Goal: Information Seeking & Learning: Learn about a topic

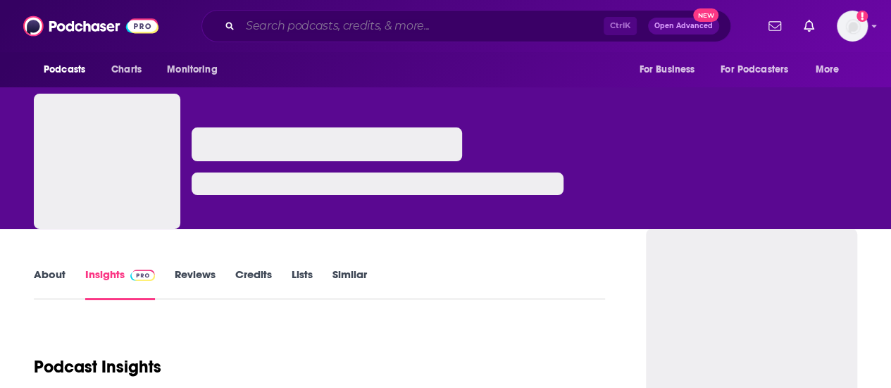
click at [408, 24] on input "Search podcasts, credits, & more..." at bounding box center [422, 26] width 364 height 23
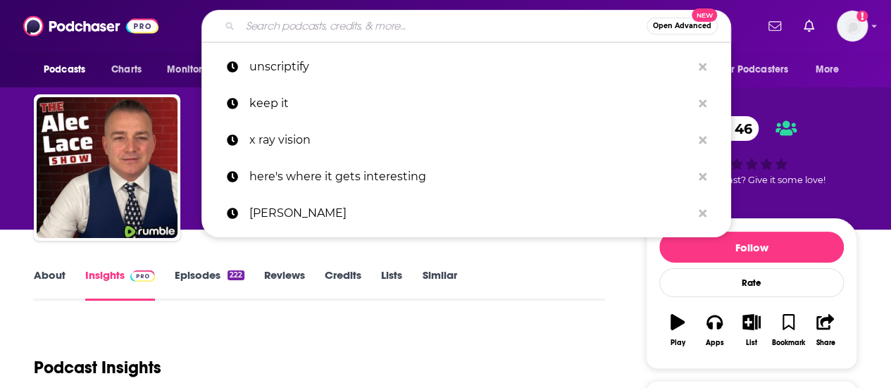
paste input "The Rest Is History"
type input "The Rest Is History"
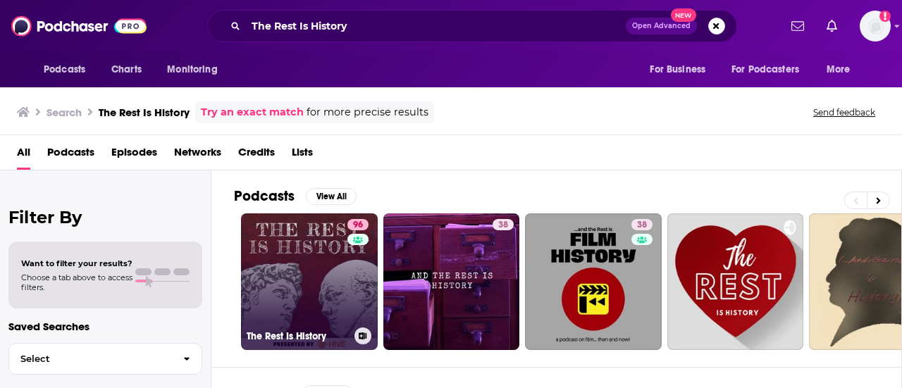
click at [328, 252] on link "96 The Rest Is History" at bounding box center [309, 282] width 137 height 137
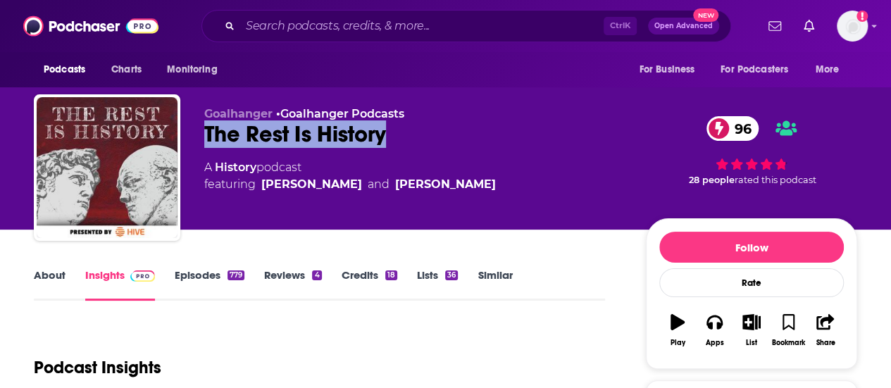
drag, startPoint x: 402, startPoint y: 139, endPoint x: 197, endPoint y: 142, distance: 205.1
click at [197, 142] on div "Goalhanger • Goalhanger Podcasts The Rest Is History 96 A History podcast featu…" at bounding box center [446, 170] width 824 height 152
copy h2 "The Rest Is History"
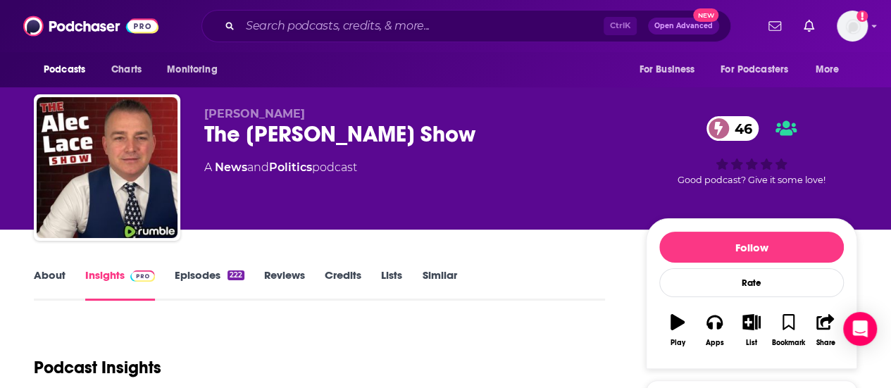
click at [304, 15] on div "Ctrl K Open Advanced New" at bounding box center [467, 26] width 530 height 32
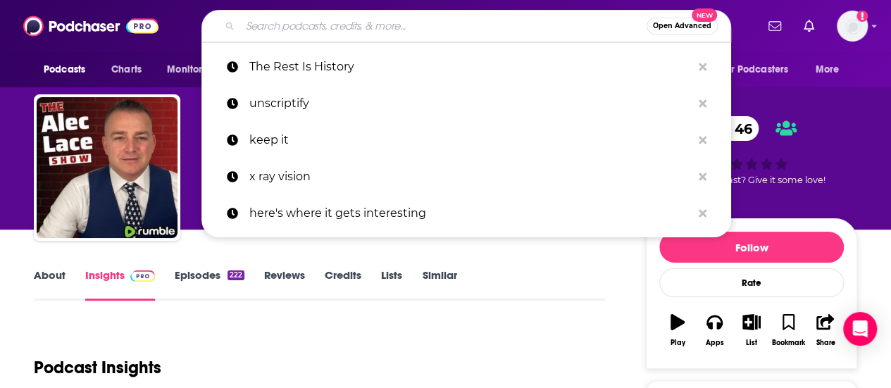
click at [304, 32] on input "Search podcasts, credits, & more..." at bounding box center [443, 26] width 407 height 23
paste input "The American History Podcast"
type input "The American History Podcast"
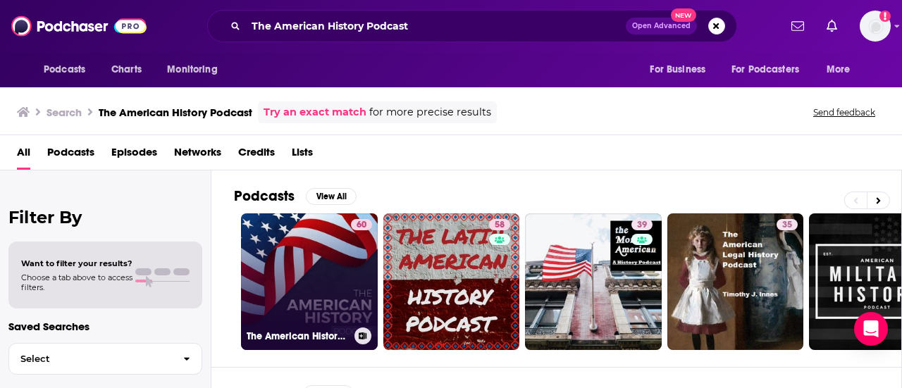
click at [351, 284] on div "60" at bounding box center [361, 273] width 21 height 109
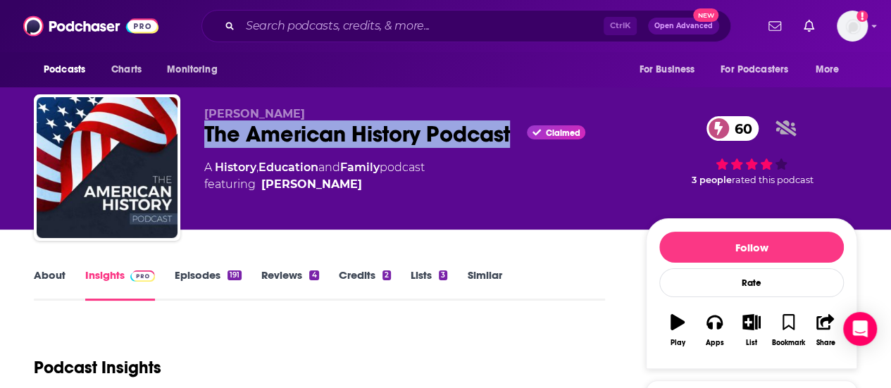
drag, startPoint x: 519, startPoint y: 130, endPoint x: 206, endPoint y: 123, distance: 313.0
click at [206, 123] on div "The American History Podcast Claimed 60" at bounding box center [413, 133] width 419 height 27
copy h2 "The American History Podcast"
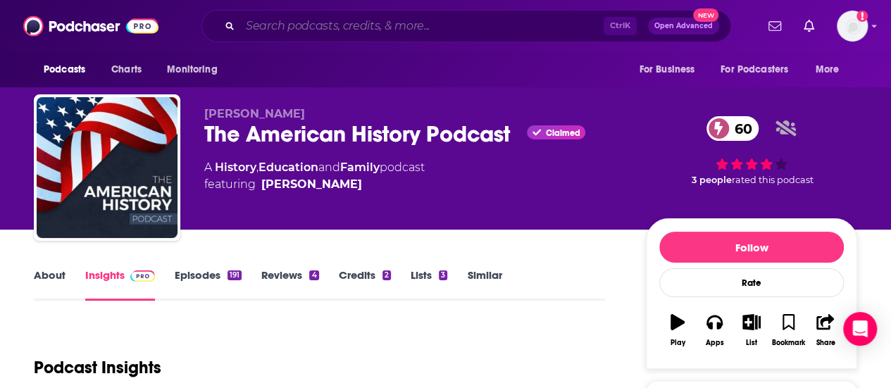
click at [311, 34] on input "Search podcasts, credits, & more..." at bounding box center [422, 26] width 364 height 23
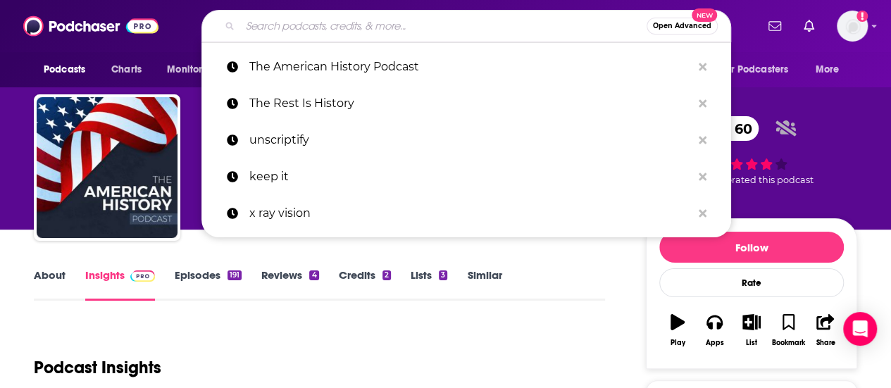
paste input "American History Tellers"
type input "American History Tellers"
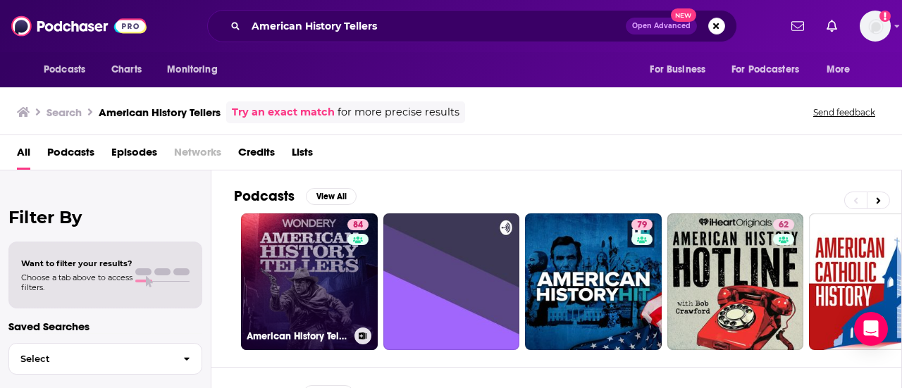
click at [278, 233] on link "84 American History Tellers" at bounding box center [309, 282] width 137 height 137
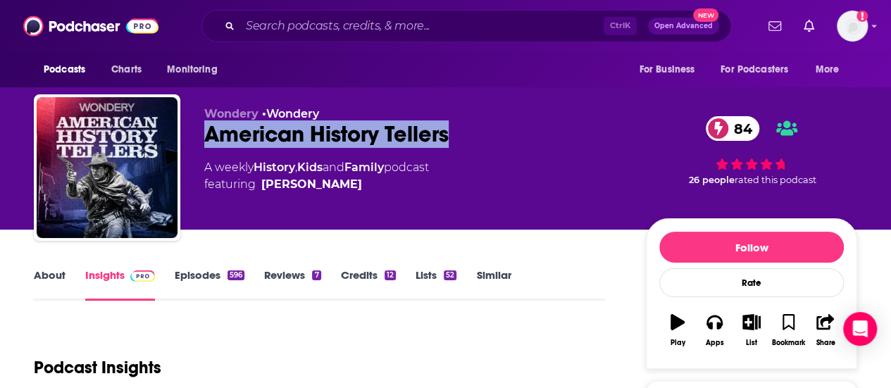
drag, startPoint x: 454, startPoint y: 133, endPoint x: 204, endPoint y: 138, distance: 249.5
click at [204, 138] on div "American History Tellers 84" at bounding box center [413, 133] width 419 height 27
copy h2 "American History Tellers"
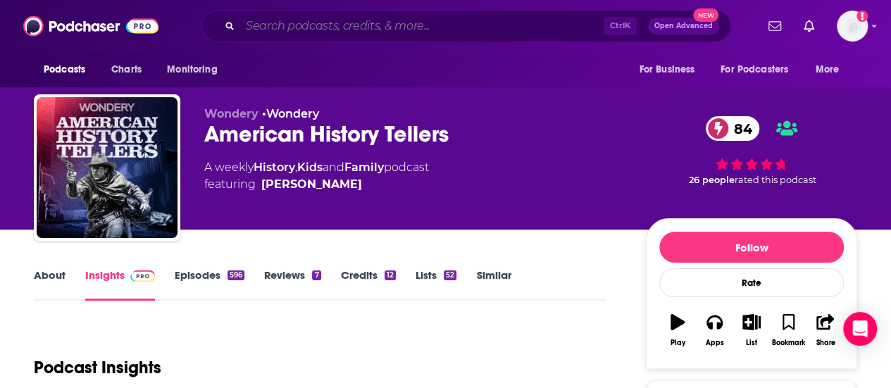
click at [347, 35] on input "Search podcasts, credits, & more..." at bounding box center [422, 26] width 364 height 23
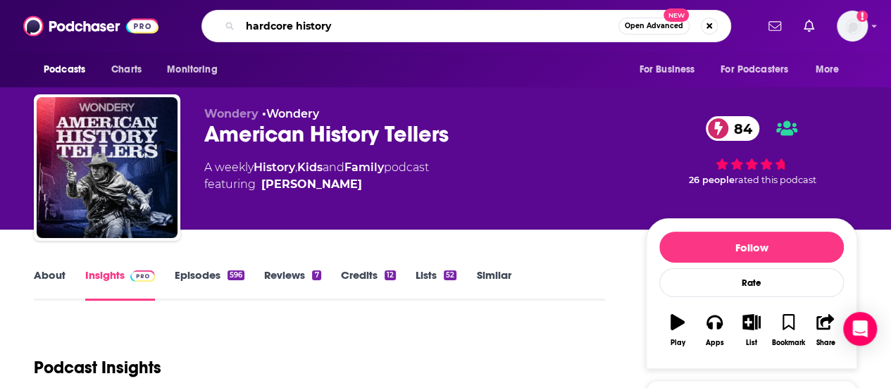
type input "hardcore history"
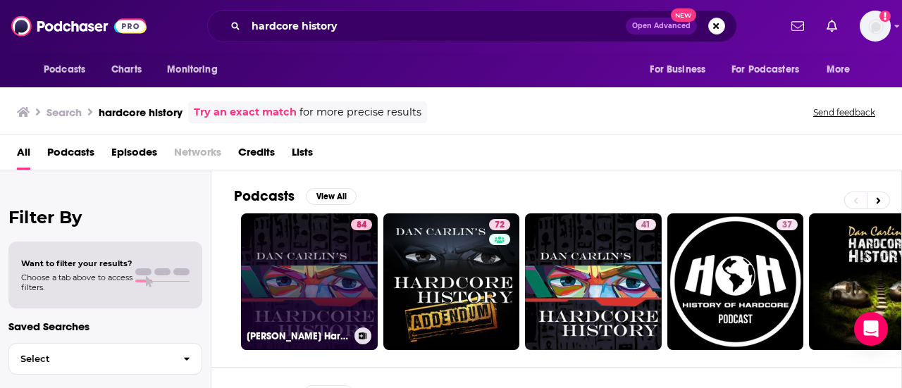
click at [324, 266] on link "84 [PERSON_NAME] Hardcore History" at bounding box center [309, 282] width 137 height 137
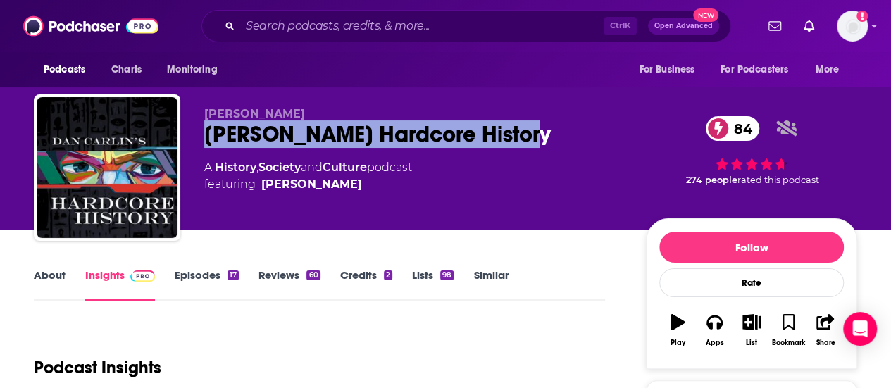
drag, startPoint x: 514, startPoint y: 132, endPoint x: 185, endPoint y: 123, distance: 329.9
click at [185, 123] on div "[PERSON_NAME] [PERSON_NAME] Hardcore History 84 A History , Society and Culture…" at bounding box center [446, 170] width 824 height 152
copy h2 "[PERSON_NAME] Hardcore History"
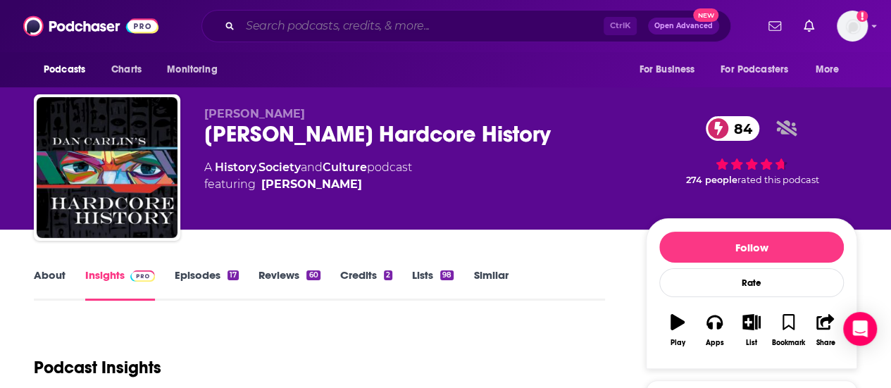
click at [326, 30] on input "Search podcasts, credits, & more..." at bounding box center [422, 26] width 364 height 23
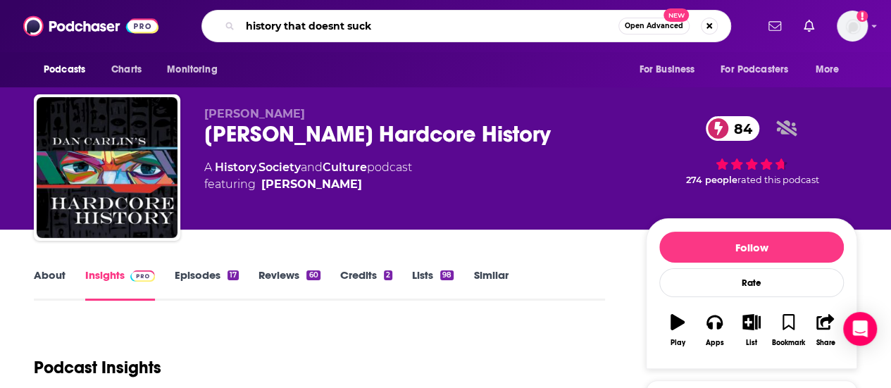
type input "history that doesnt suck"
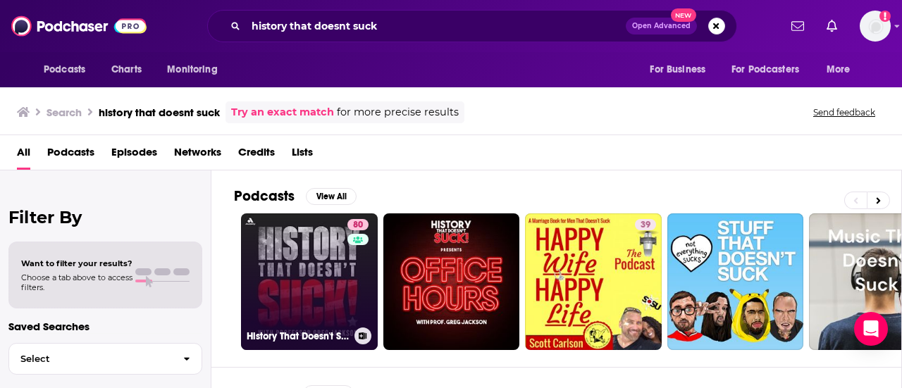
click at [305, 285] on link "80 History That Doesn't Suck" at bounding box center [309, 282] width 137 height 137
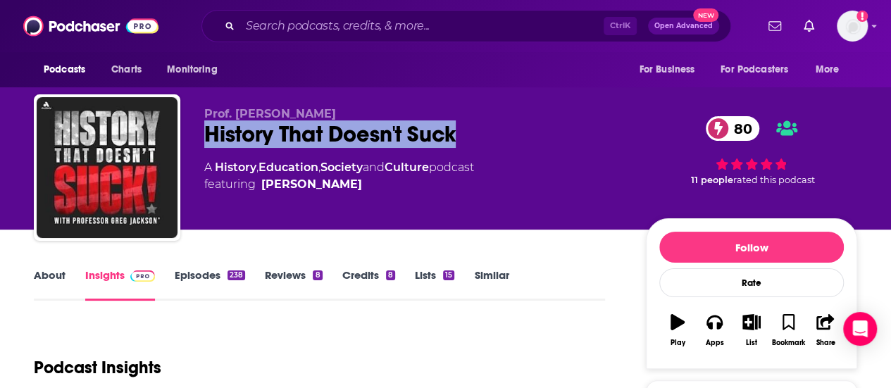
drag, startPoint x: 473, startPoint y: 132, endPoint x: 206, endPoint y: 135, distance: 267.1
click at [206, 135] on div "History That Doesn't Suck 80" at bounding box center [413, 133] width 419 height 27
copy h2 "History That Doesn't Suck"
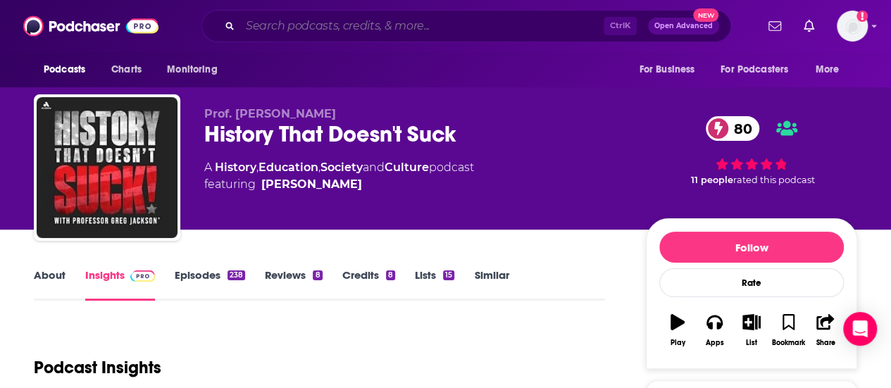
click at [376, 18] on input "Search podcasts, credits, & more..." at bounding box center [422, 26] width 364 height 23
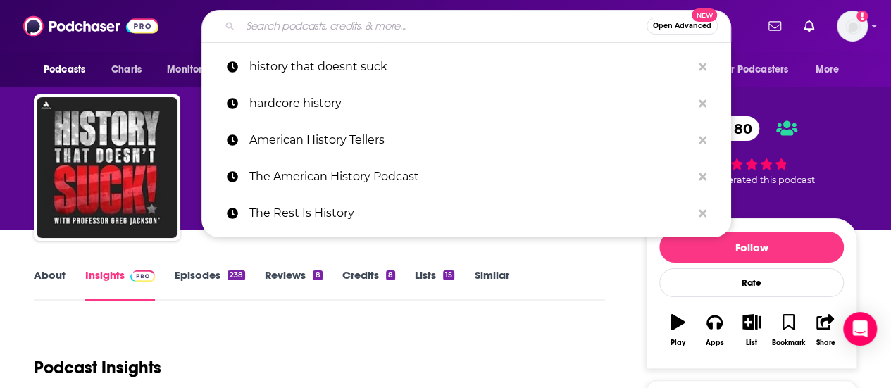
paste input "Hardcore History History That Doesn't Suck Uncivil Uncivil"
type input "Hardcore History History That Doesn't Suck Uncivil Uncivil"
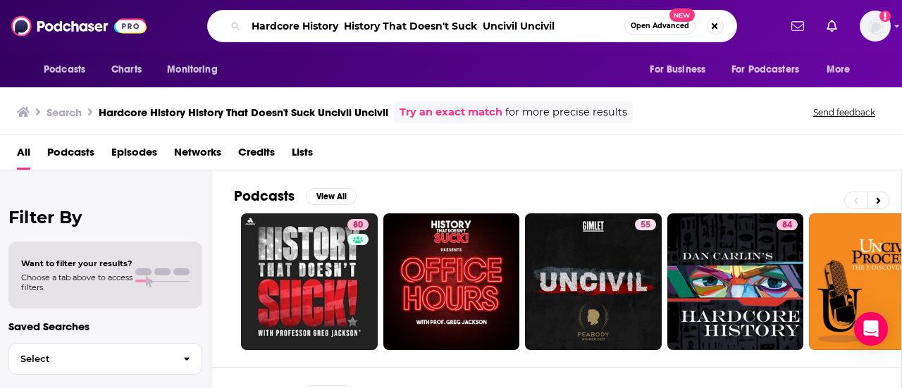
drag, startPoint x: 526, startPoint y: 23, endPoint x: 217, endPoint y: 26, distance: 308.6
click at [217, 26] on div "Hardcore History History That Doesn't Suck Uncivil Uncivil Open Advanced New" at bounding box center [472, 26] width 530 height 32
type input "Uncivil"
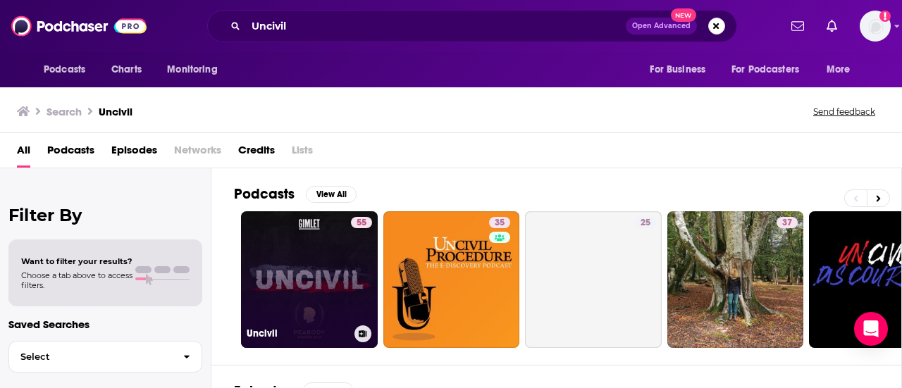
click at [302, 257] on link "55 Uncivil" at bounding box center [309, 279] width 137 height 137
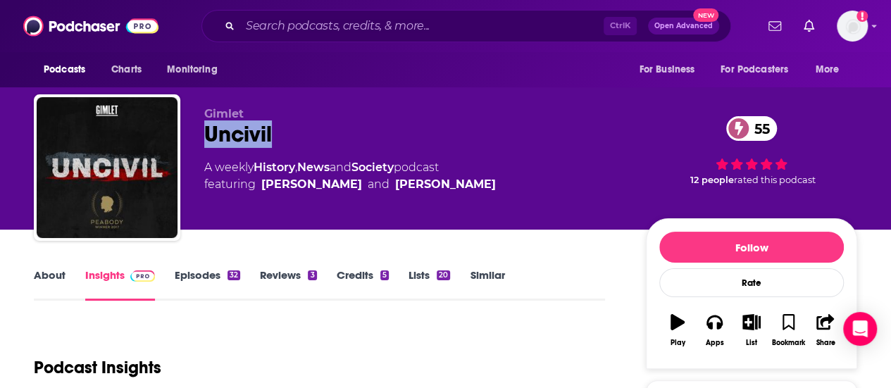
drag, startPoint x: 282, startPoint y: 138, endPoint x: 209, endPoint y: 128, distance: 73.3
click at [209, 128] on div "Uncivil 55" at bounding box center [413, 133] width 419 height 27
copy h2 "Uncivil"
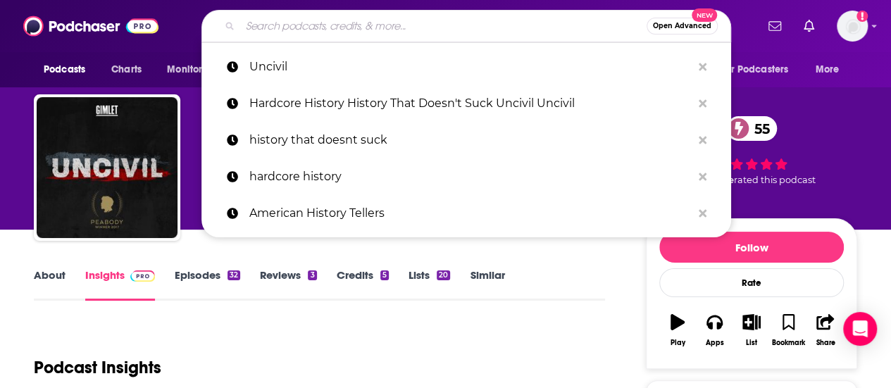
click at [342, 35] on input "Search podcasts, credits, & more..." at bounding box center [443, 26] width 407 height 23
paste input "Slow Burn"
type input "Slow Burn"
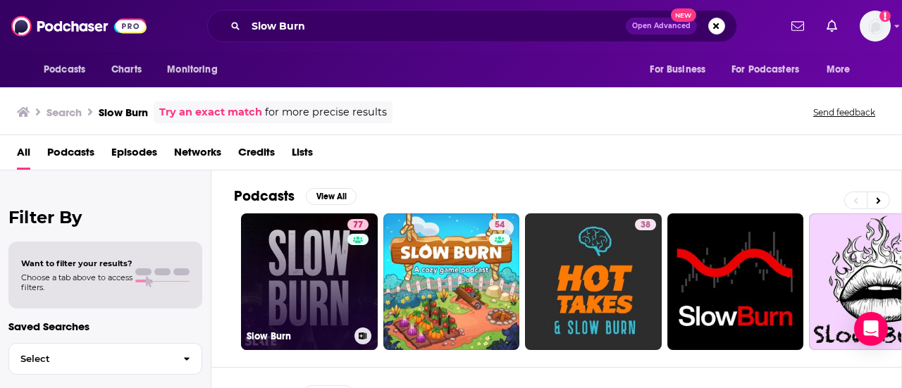
click at [319, 256] on link "77 Slow Burn" at bounding box center [309, 282] width 137 height 137
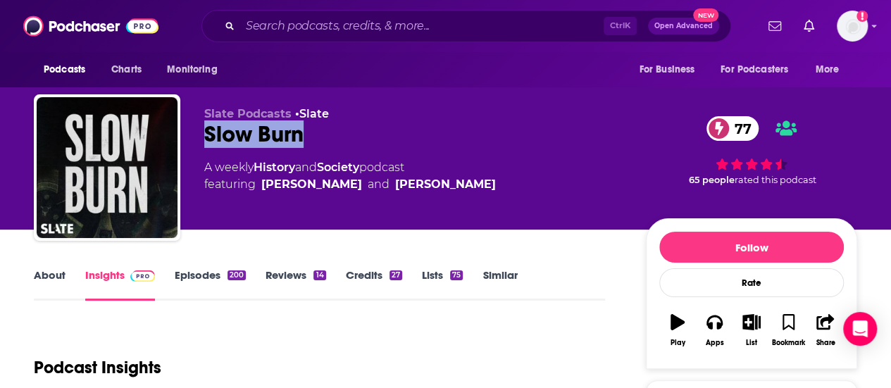
drag, startPoint x: 316, startPoint y: 133, endPoint x: 201, endPoint y: 134, distance: 114.9
click at [201, 134] on div "Slate Podcasts • Slate Slow Burn 77 A weekly History and Society podcast featur…" at bounding box center [446, 170] width 824 height 152
copy h2 "Slow Burn"
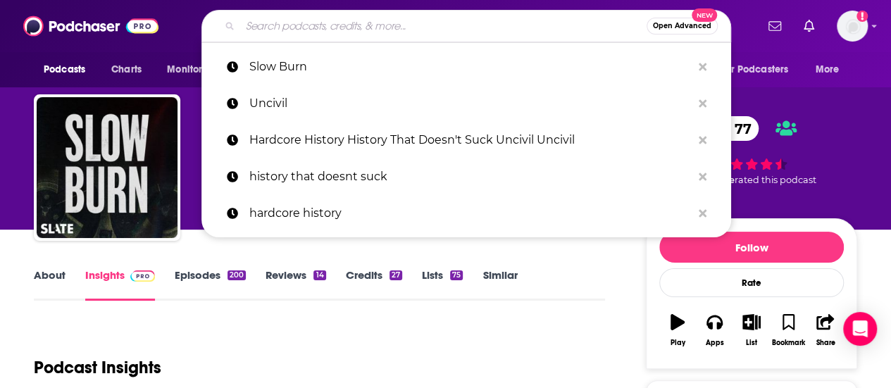
click at [320, 22] on input "Search podcasts, credits, & more..." at bounding box center [443, 26] width 407 height 23
paste input "This Day"
type input "This Day"
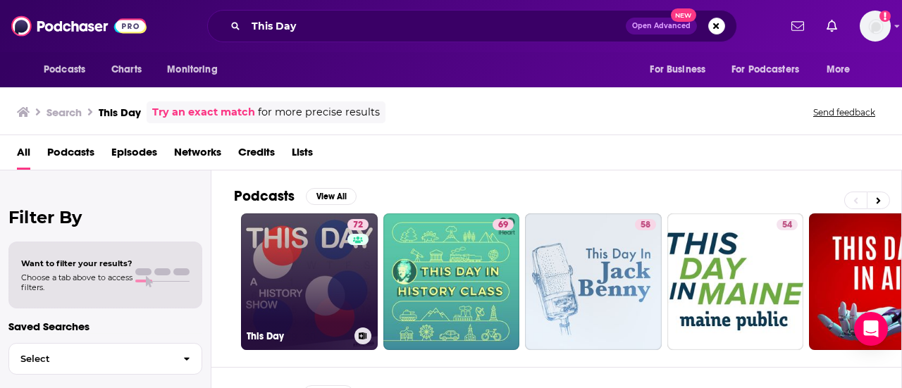
click at [327, 261] on link "72 This Day" at bounding box center [309, 282] width 137 height 137
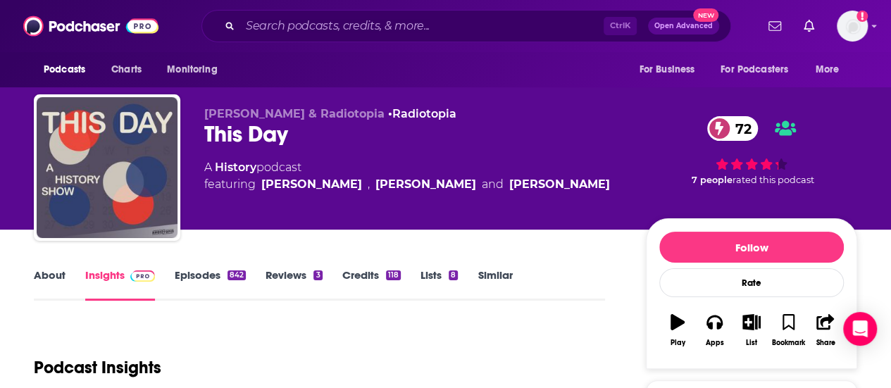
click at [285, 37] on div "Ctrl K Open Advanced New" at bounding box center [467, 26] width 530 height 32
click at [279, 34] on input "Search podcasts, credits, & more..." at bounding box center [422, 26] width 364 height 23
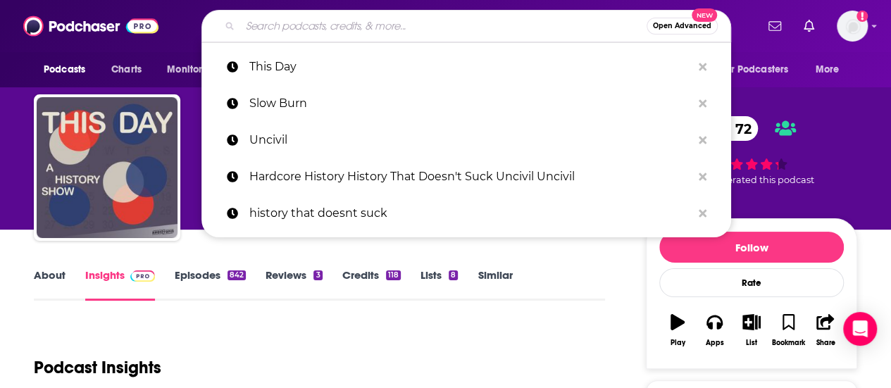
paste input "Key Battles of American History"
type input "Key Battles of American History"
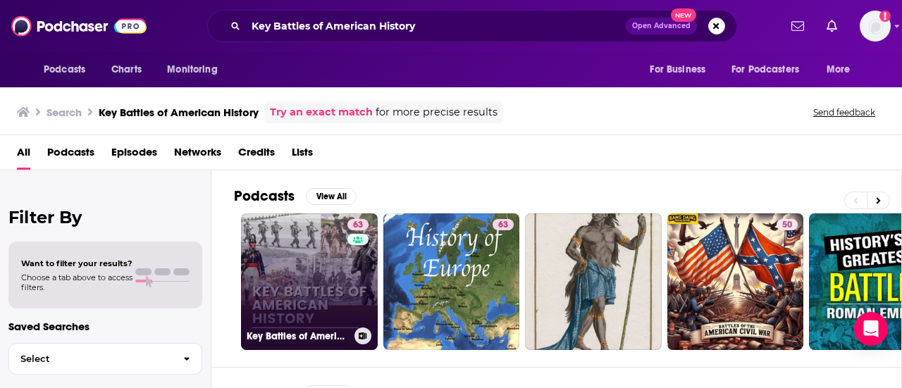
click at [338, 237] on link "63 Key Battles of American History" at bounding box center [309, 282] width 137 height 137
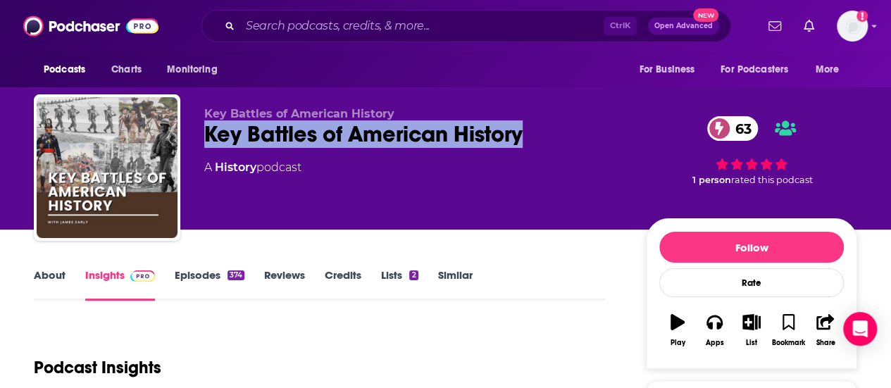
drag, startPoint x: 536, startPoint y: 137, endPoint x: 196, endPoint y: 126, distance: 339.8
click at [196, 126] on div "Key Battles of American History Key Battles of American History 63 A History po…" at bounding box center [446, 170] width 824 height 152
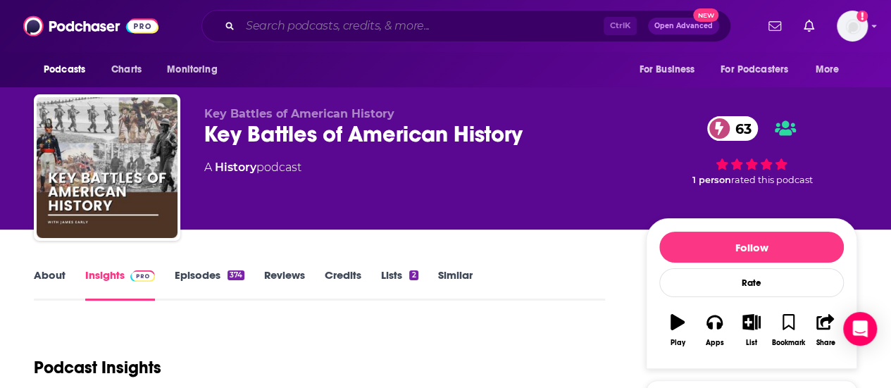
click at [266, 16] on input "Search podcasts, credits, & more..." at bounding box center [422, 26] width 364 height 23
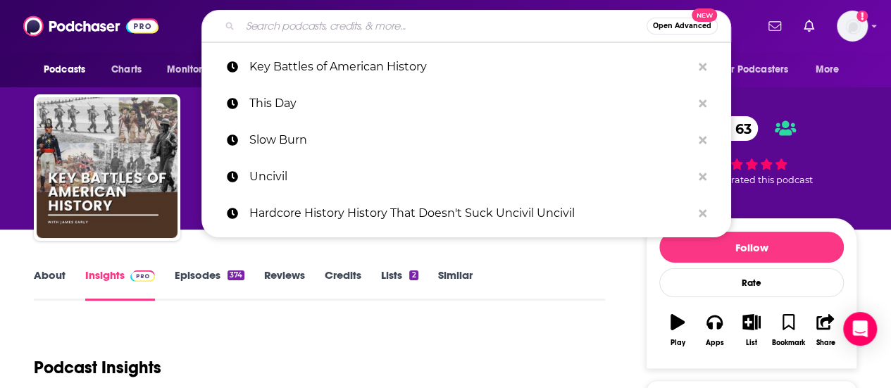
paste input "Axelbank Reports History and [DATE]"
type input "Axelbank Reports History and [DATE]"
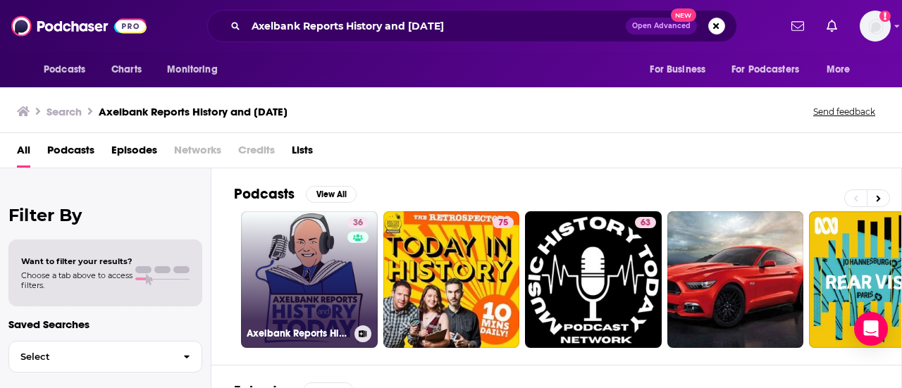
click at [297, 280] on link "36 Axelbank Reports History and [DATE]" at bounding box center [309, 279] width 137 height 137
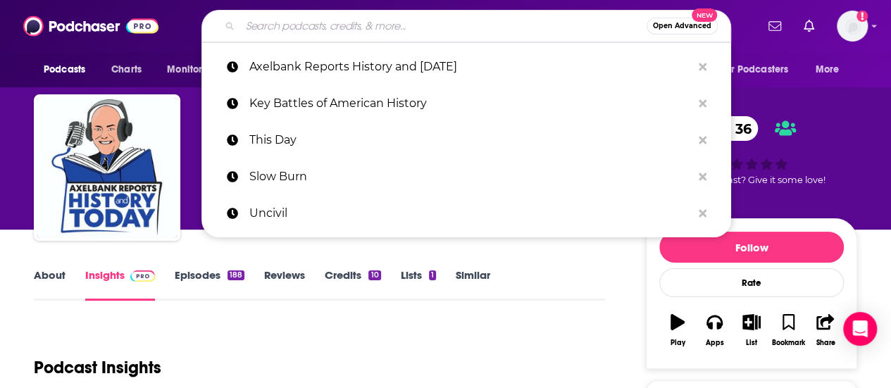
click at [272, 25] on input "Search podcasts, credits, & more..." at bounding box center [443, 26] width 407 height 23
paste input "A Twist of History"
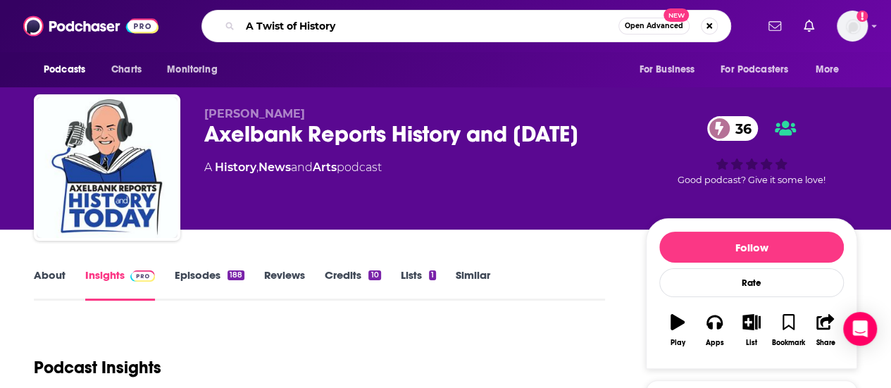
type input "A Twist of History"
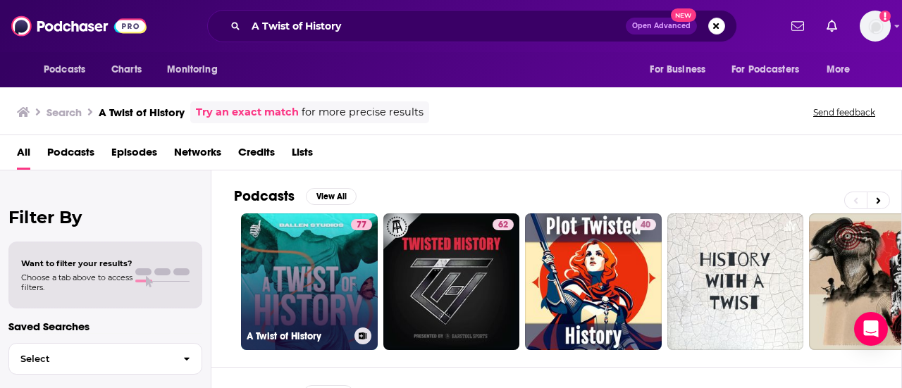
click at [321, 271] on link "77 A Twist of History" at bounding box center [309, 282] width 137 height 137
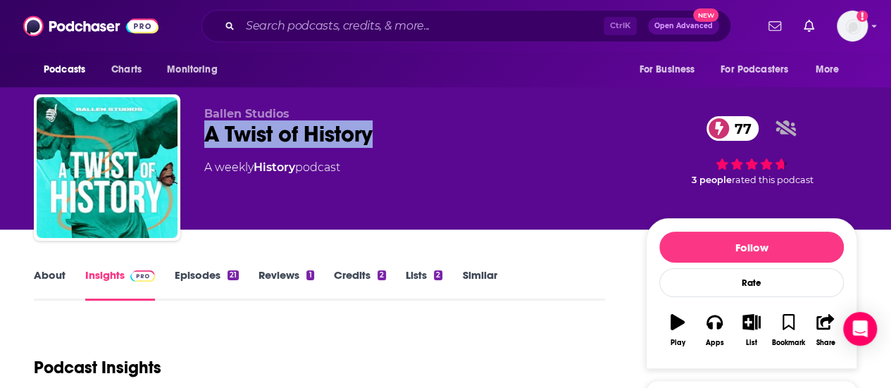
drag, startPoint x: 382, startPoint y: 138, endPoint x: 204, endPoint y: 126, distance: 178.0
click at [204, 126] on div "A Twist of History 77" at bounding box center [413, 133] width 419 height 27
copy h2 "A Twist of History"
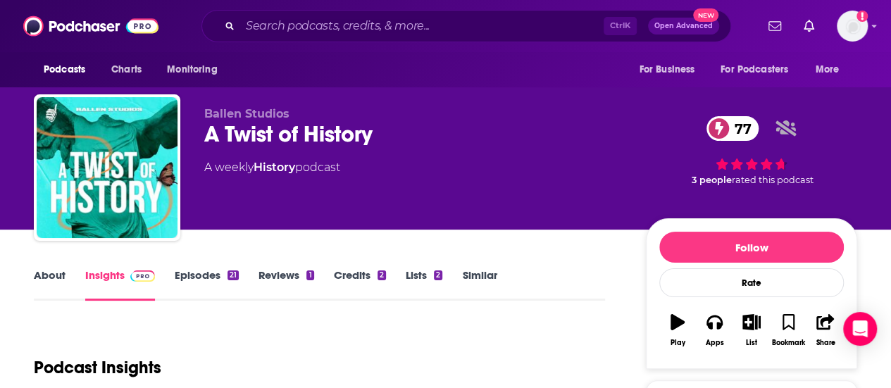
click at [420, 10] on div "Ctrl K Open Advanced New" at bounding box center [467, 26] width 530 height 32
click at [423, 29] on input "Search podcasts, credits, & more..." at bounding box center [422, 26] width 364 height 23
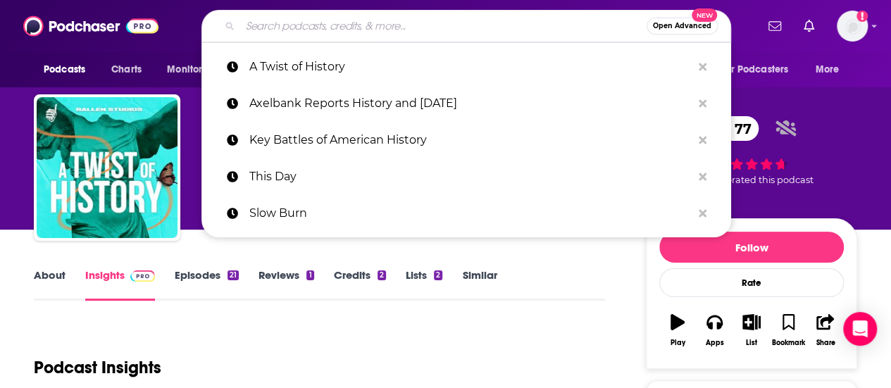
paste input "American Political History"
type input "American Political History"
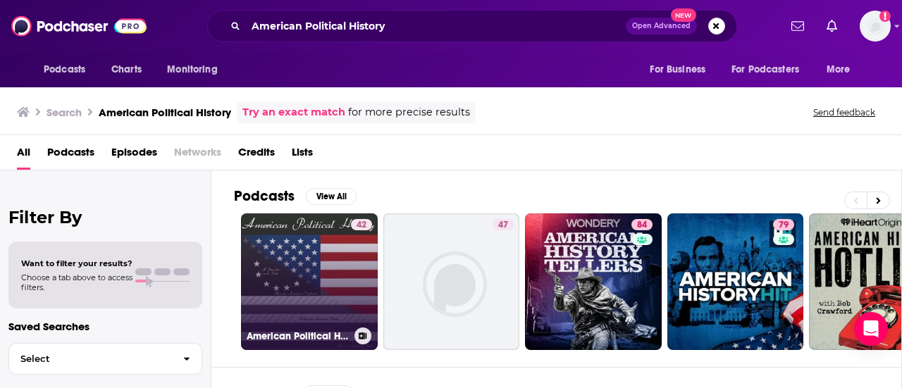
click at [304, 241] on link "42 American Political History" at bounding box center [309, 282] width 137 height 137
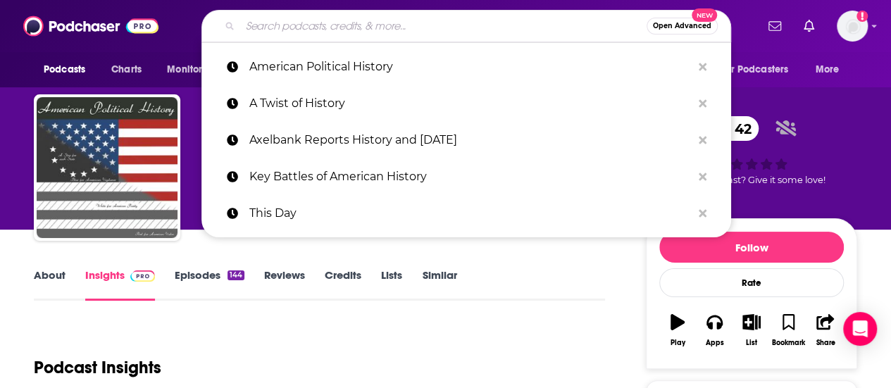
click at [406, 18] on input "Search podcasts, credits, & more..." at bounding box center [443, 26] width 407 height 23
paste input "Almost History"
type input "Almost History"
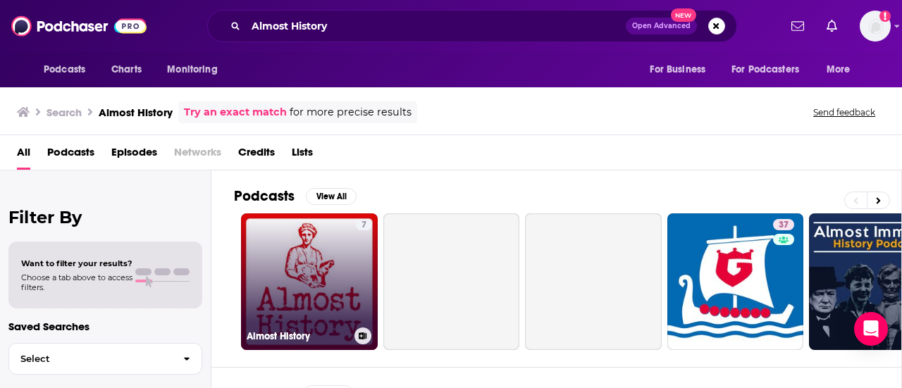
click at [330, 308] on link "7 Almost History" at bounding box center [309, 282] width 137 height 137
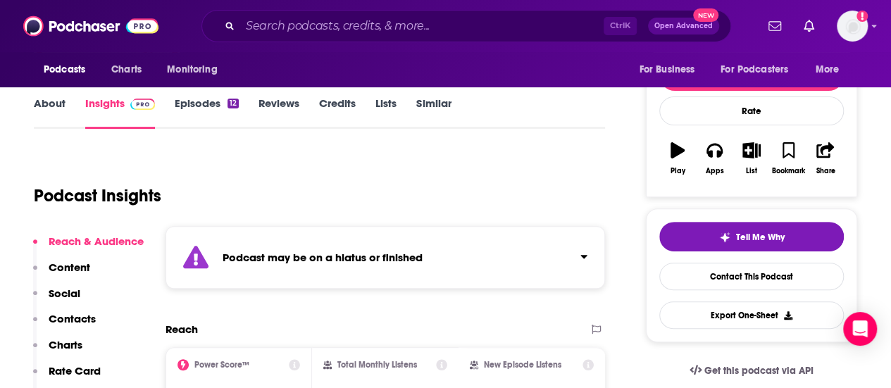
scroll to position [171, 0]
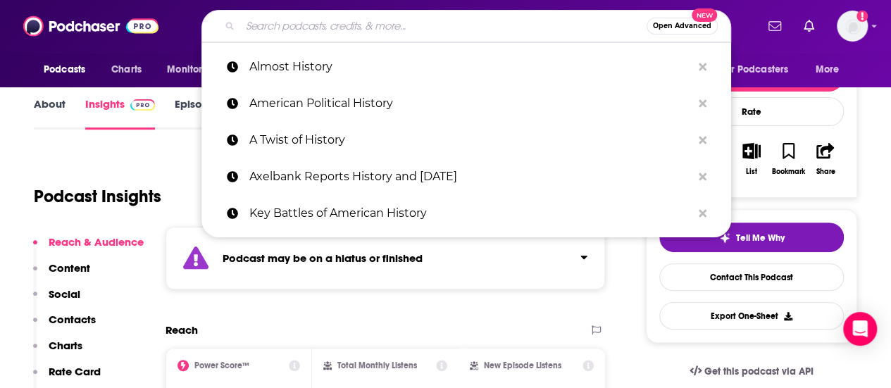
click at [411, 29] on input "Search podcasts, credits, & more..." at bounding box center [443, 26] width 407 height 23
paste input "[PERSON_NAME] History Hit"
type input "[PERSON_NAME] History Hit"
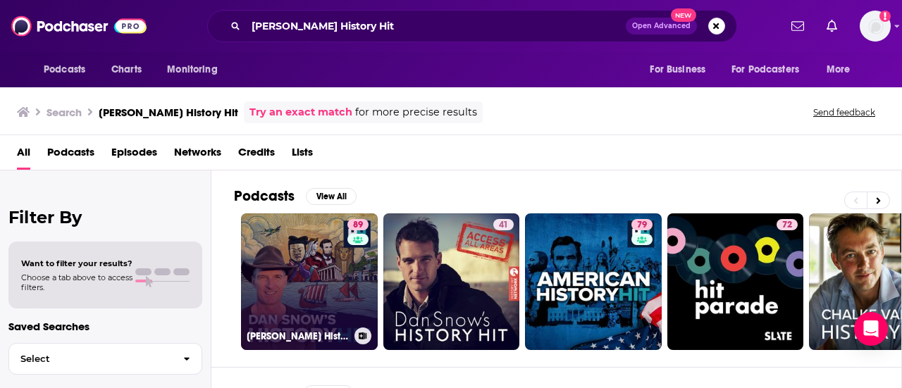
click at [306, 270] on link "89 [PERSON_NAME] History Hit" at bounding box center [309, 282] width 137 height 137
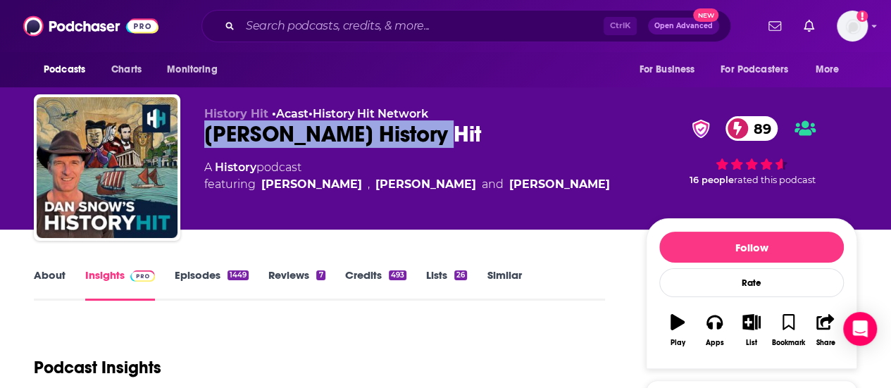
drag, startPoint x: 442, startPoint y: 128, endPoint x: 203, endPoint y: 135, distance: 239.0
click at [203, 135] on div "History Hit • Acast • History Hit Network [PERSON_NAME] History Hit 89 A Histor…" at bounding box center [446, 170] width 824 height 152
copy h2 "[PERSON_NAME] History Hit"
click at [546, 140] on div "[PERSON_NAME] History Hit 89" at bounding box center [413, 133] width 419 height 27
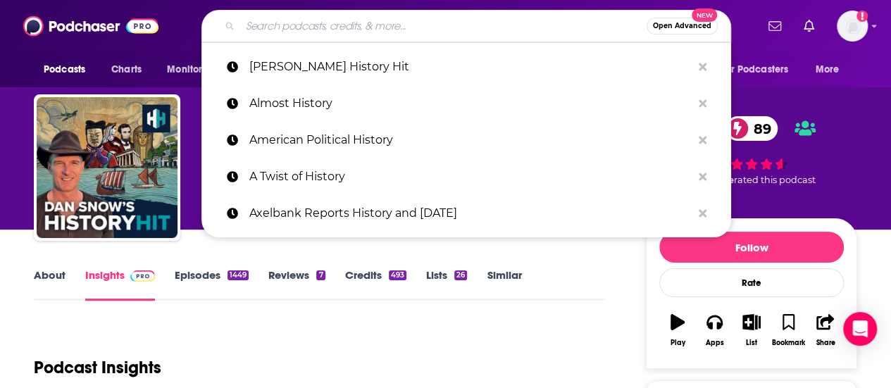
click at [298, 32] on input "Search podcasts, credits, & more..." at bounding box center [443, 26] width 407 height 23
paste input "History Extra Podcast"
type input "History Extra Podcast"
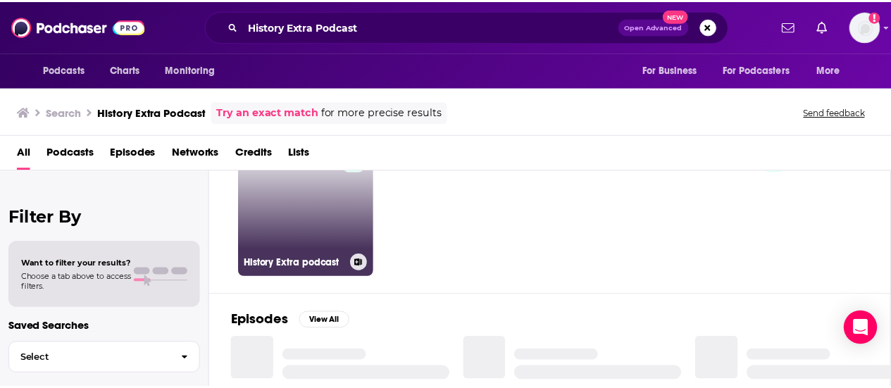
scroll to position [6, 0]
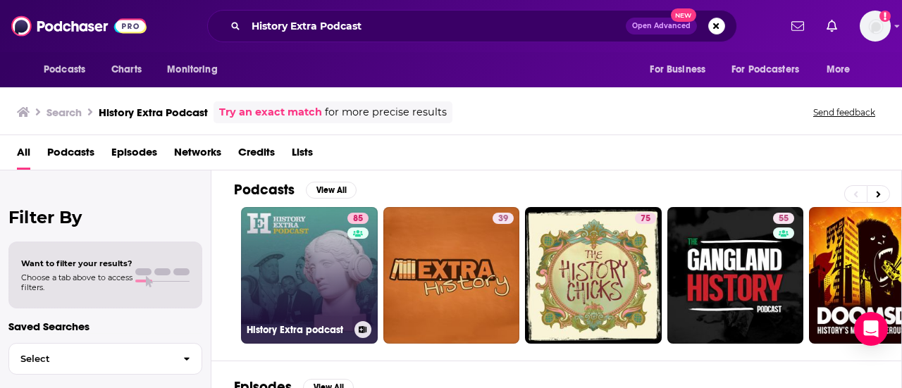
click at [316, 258] on link "85 History Extra podcast" at bounding box center [309, 275] width 137 height 137
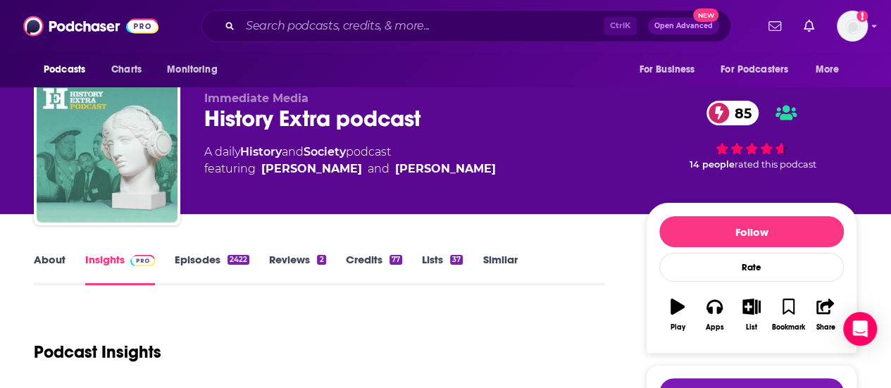
scroll to position [13, 0]
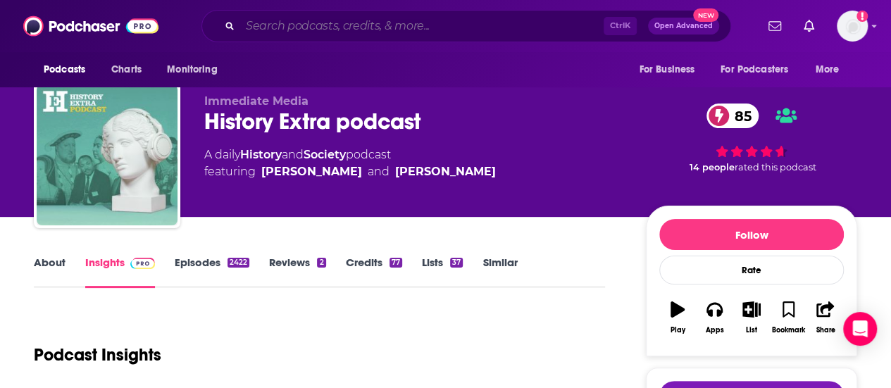
click at [295, 23] on input "Search podcasts, credits, & more..." at bounding box center [422, 26] width 364 height 23
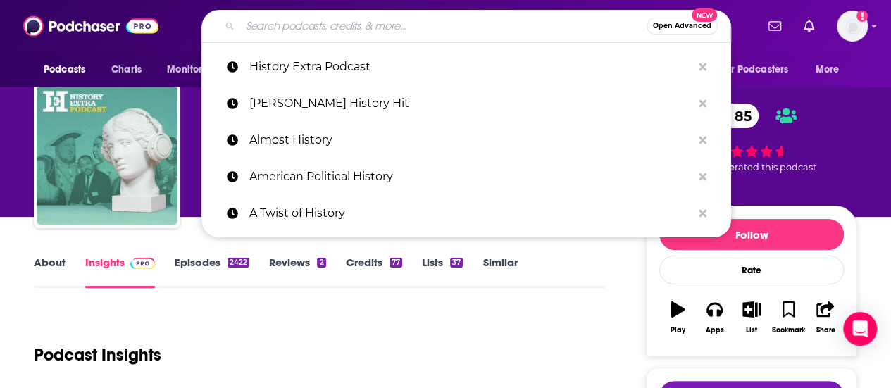
paste input "Cool People Who Did Cool Stuff"
type input "Cool People Who Did Cool Stuff"
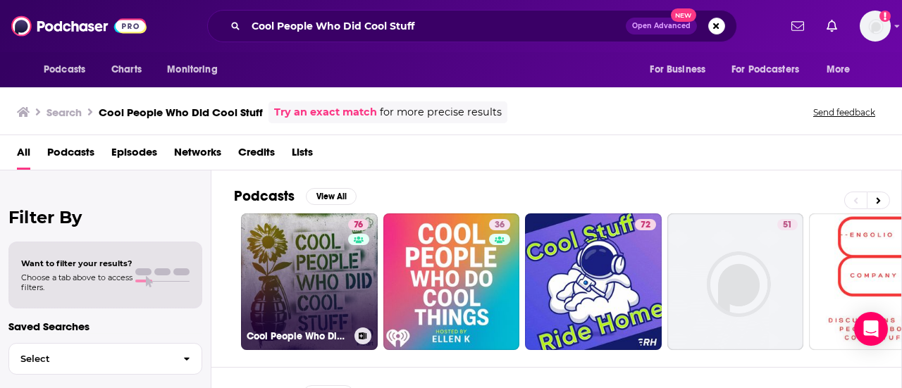
click at [344, 308] on link "76 Cool People Who Did Cool Stuff" at bounding box center [309, 282] width 137 height 137
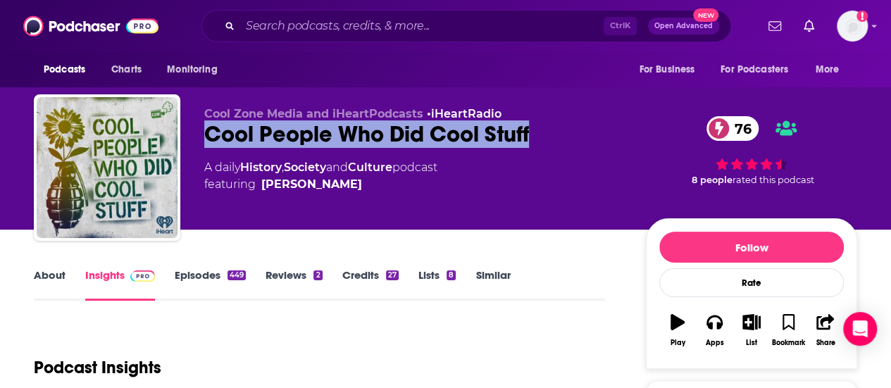
drag, startPoint x: 540, startPoint y: 123, endPoint x: 206, endPoint y: 139, distance: 333.7
click at [206, 139] on div "Cool People Who Did Cool Stuff 76" at bounding box center [413, 133] width 419 height 27
copy h2 "Cool People Who Did Cool Stuff"
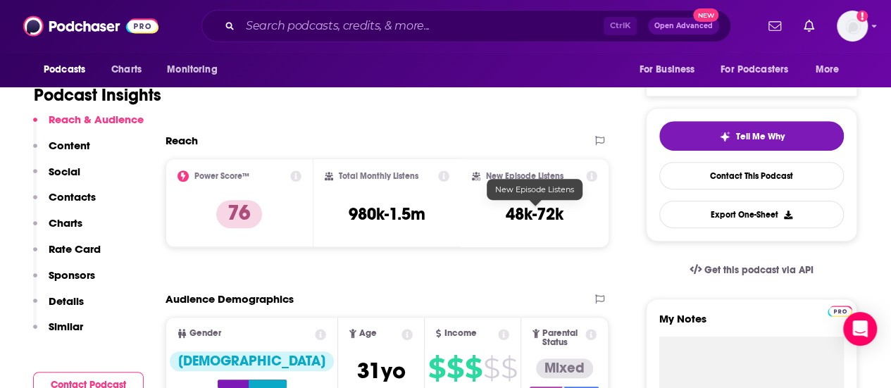
scroll to position [276, 0]
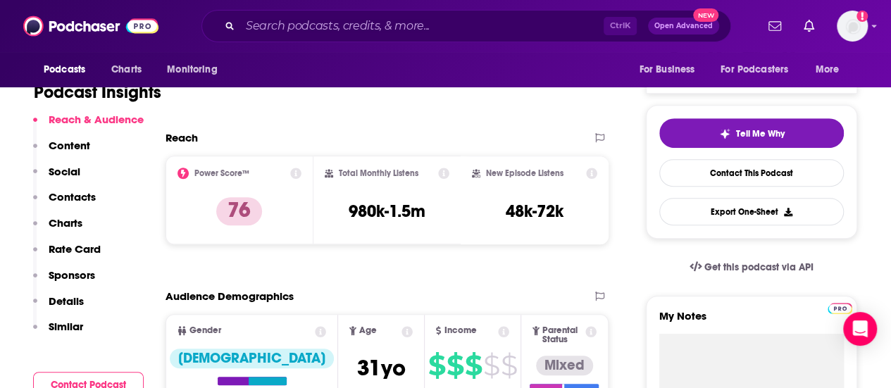
click at [402, 140] on div "Reach" at bounding box center [373, 137] width 414 height 13
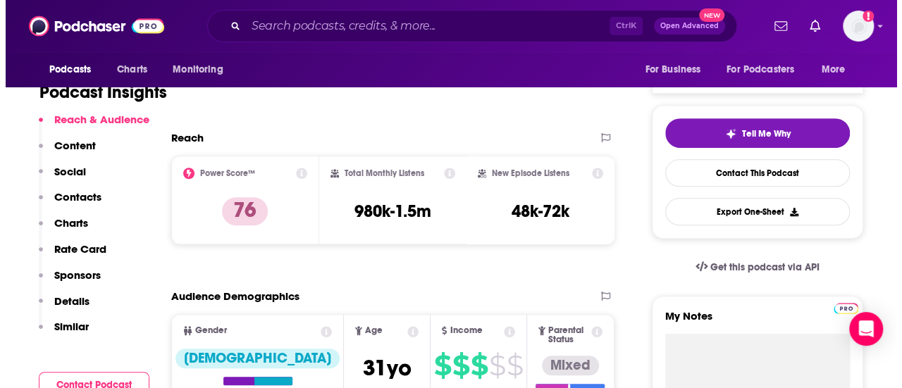
scroll to position [0, 0]
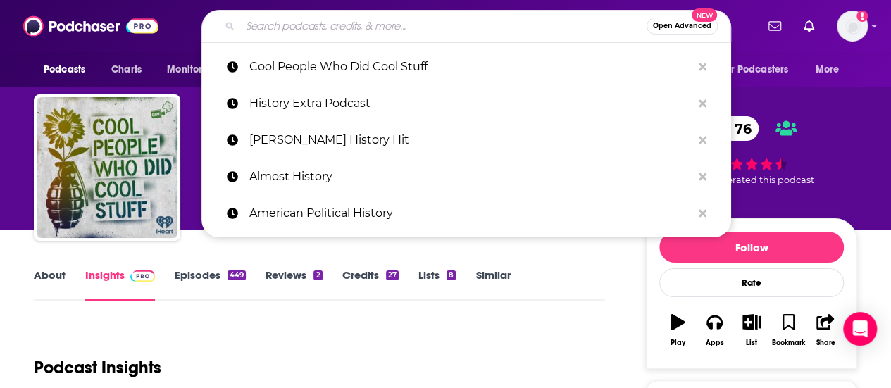
click at [311, 24] on input "Search podcasts, credits, & more..." at bounding box center [443, 26] width 407 height 23
paste input "Tides of History"
type input "Tides of History"
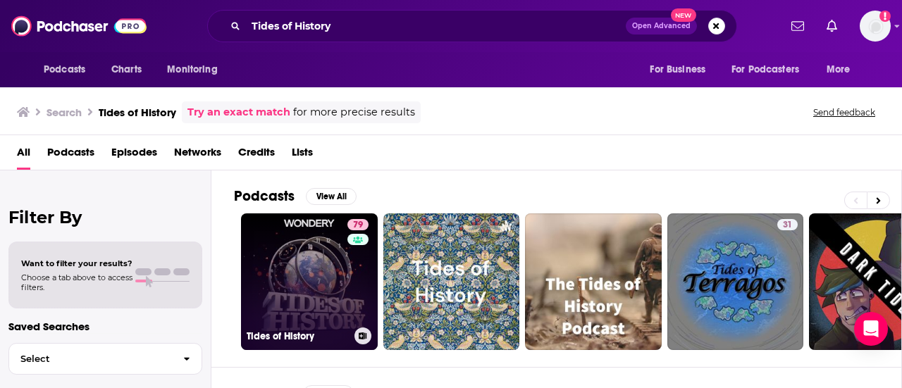
click at [285, 280] on link "79 Tides of History" at bounding box center [309, 282] width 137 height 137
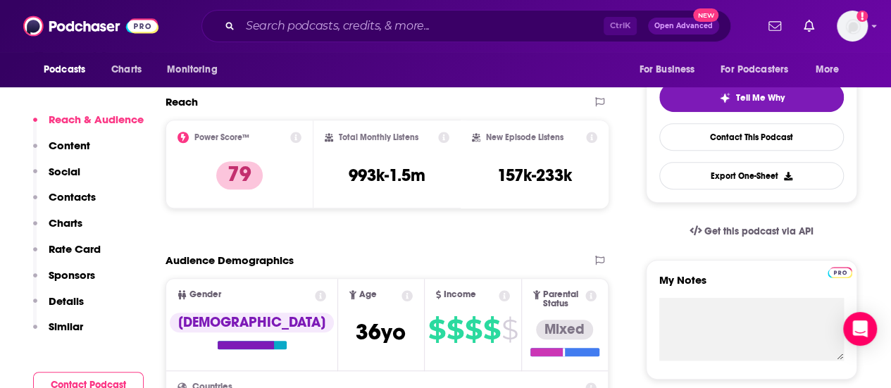
scroll to position [268, 0]
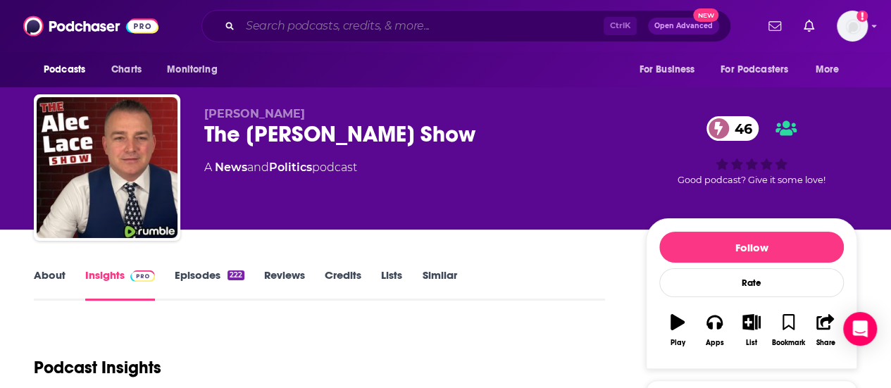
click at [397, 32] on input "Search podcasts, credits, & more..." at bounding box center [422, 26] width 364 height 23
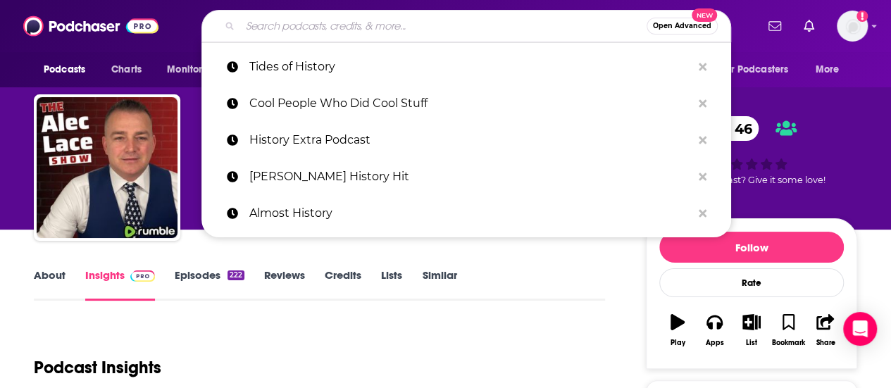
paste input "American History Hotline"
type input "American History Hotline"
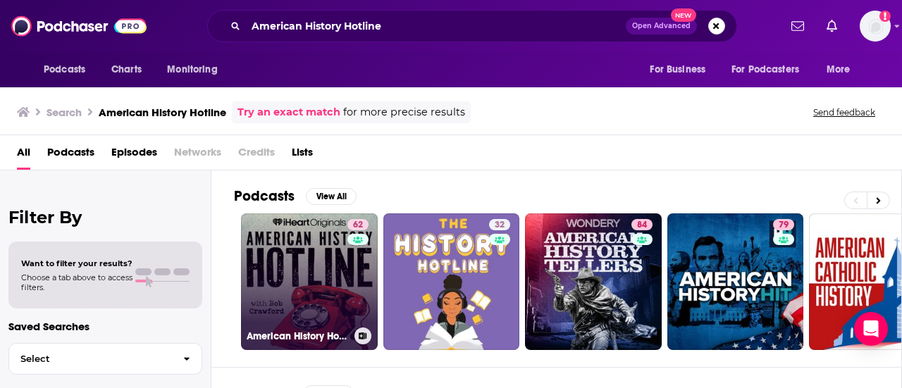
click at [314, 282] on link "62 American History Hotline" at bounding box center [309, 282] width 137 height 137
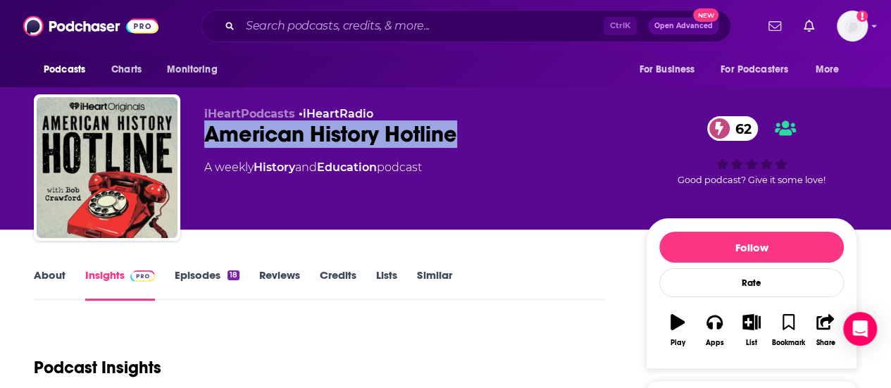
drag, startPoint x: 458, startPoint y: 130, endPoint x: 204, endPoint y: 128, distance: 254.4
click at [204, 128] on div "iHeartPodcasts • iHeartRadio American History Hotline 62 A weekly History and E…" at bounding box center [446, 170] width 824 height 152
copy h2 "American History Hotline"
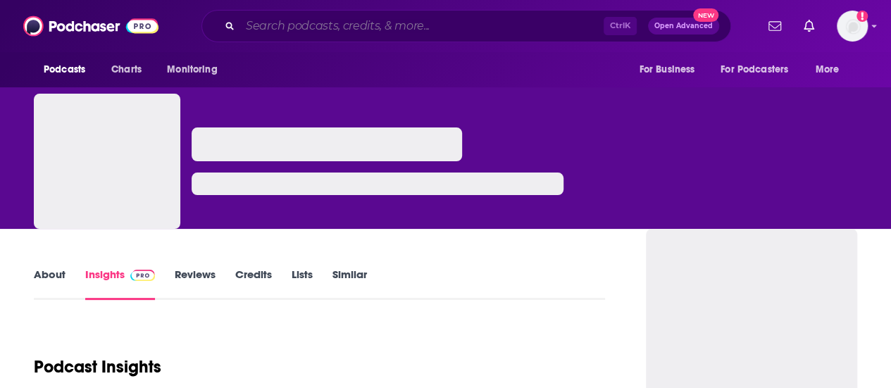
click at [420, 16] on input "Search podcasts, credits, & more..." at bounding box center [422, 26] width 364 height 23
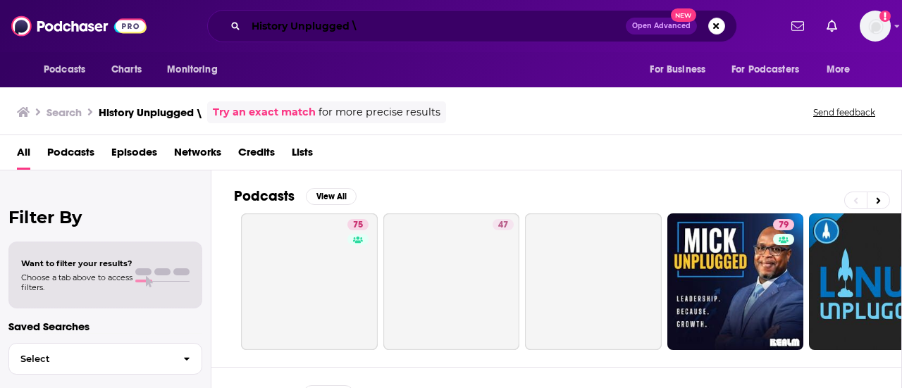
click at [426, 17] on input "History Unplugged \" at bounding box center [436, 26] width 380 height 23
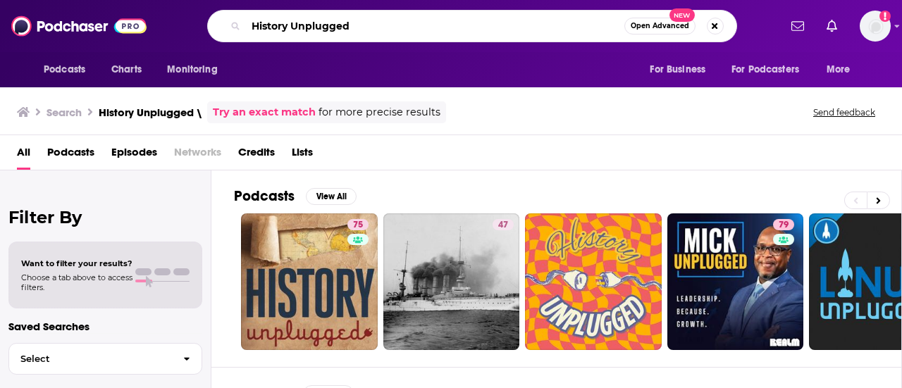
type input "History Unplugged"
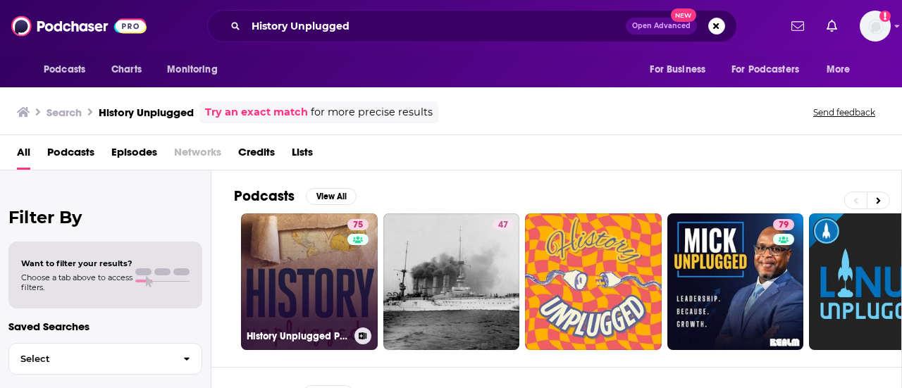
click at [249, 281] on link "75 History Unplugged Podcast" at bounding box center [309, 282] width 137 height 137
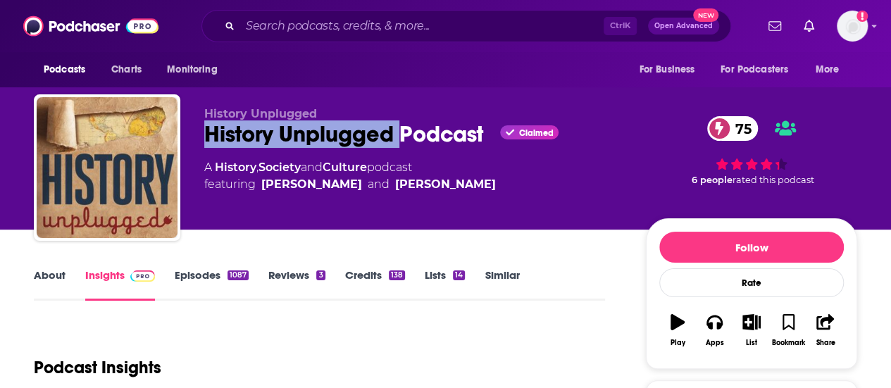
drag, startPoint x: 399, startPoint y: 132, endPoint x: 209, endPoint y: 139, distance: 189.7
click at [209, 139] on div "History Unplugged Podcast Claimed 75" at bounding box center [413, 133] width 419 height 27
copy h2 "History Unplugged"
